Goal: Find contact information: Find contact information

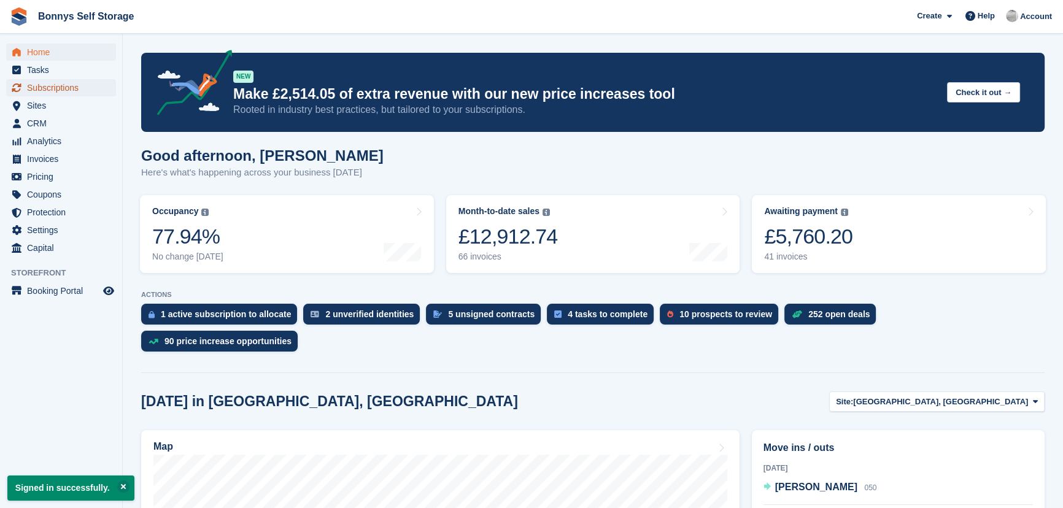
click at [44, 83] on span "Subscriptions" at bounding box center [64, 87] width 74 height 17
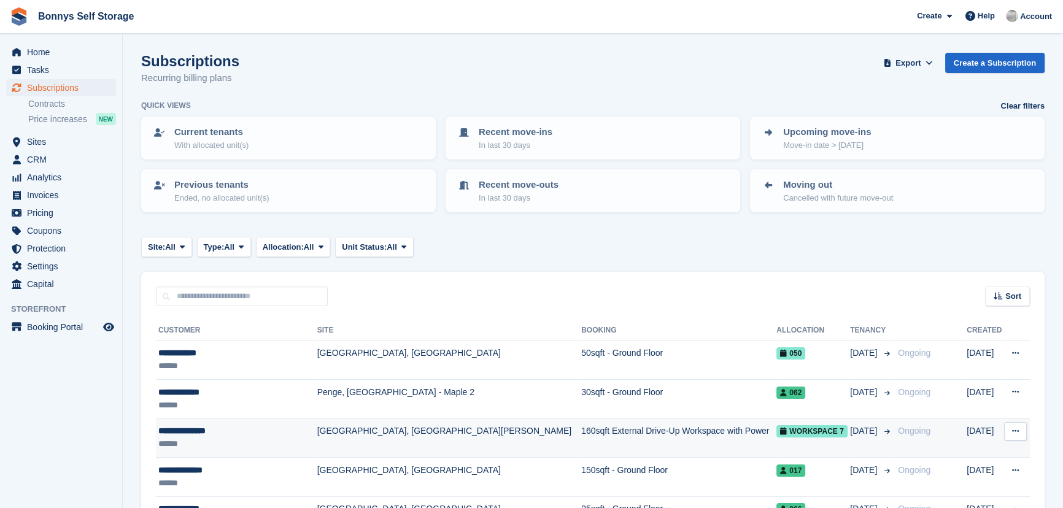
click at [193, 431] on div "**********" at bounding box center [234, 431] width 153 height 13
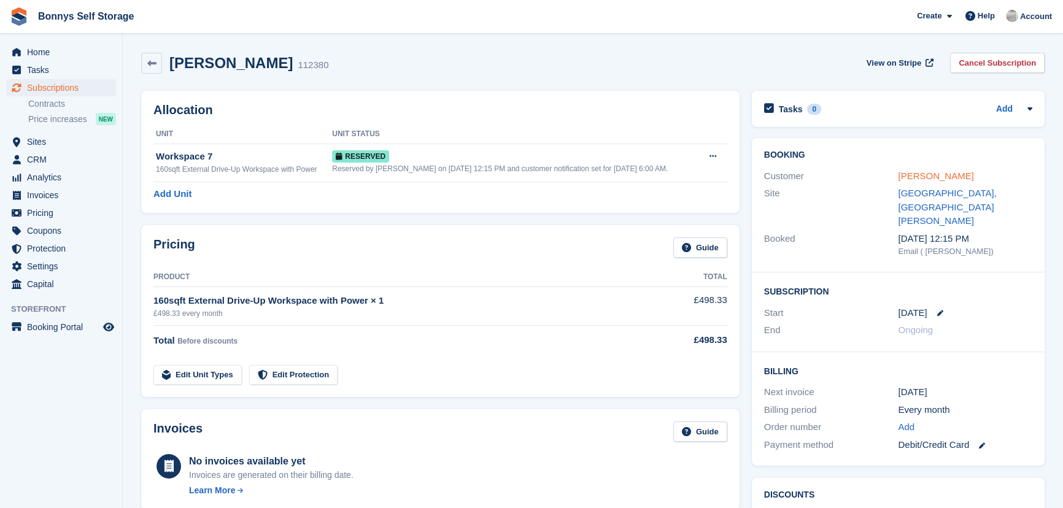
drag, startPoint x: 961, startPoint y: 175, endPoint x: 898, endPoint y: 173, distance: 63.2
click at [898, 173] on div "Tristan Fennell" at bounding box center [965, 176] width 134 height 14
copy link "Tristan Fennell"
click at [948, 174] on link "Tristan Fennell" at bounding box center [935, 176] width 75 height 10
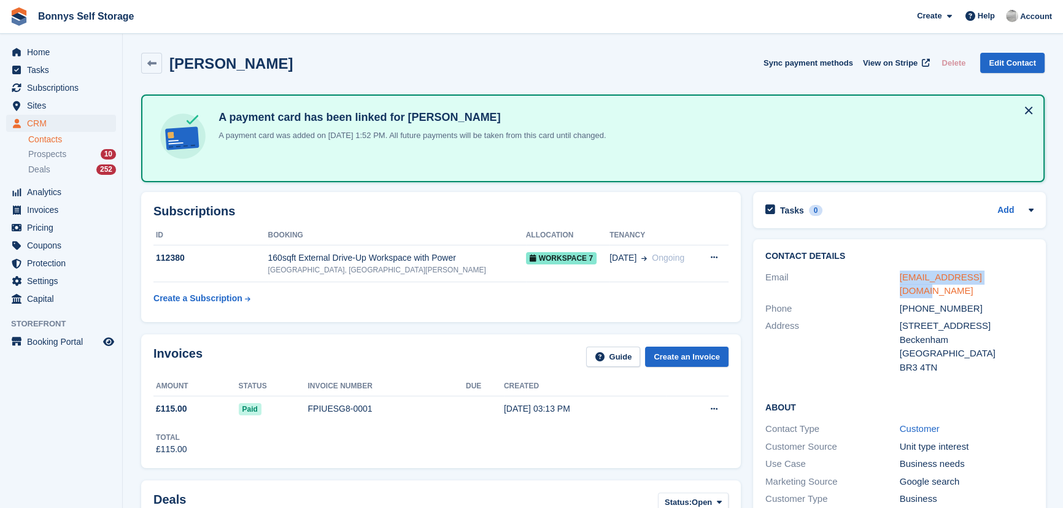
drag, startPoint x: 993, startPoint y: 277, endPoint x: 898, endPoint y: 274, distance: 95.8
click at [899, 274] on div "trifen@protonmail.com" at bounding box center [966, 285] width 134 height 28
copy link "trifen@protonmail.com"
